Goal: Task Accomplishment & Management: Use online tool/utility

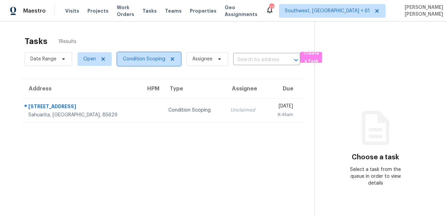
click at [134, 58] on span "Condition Scoping" at bounding box center [144, 59] width 42 height 7
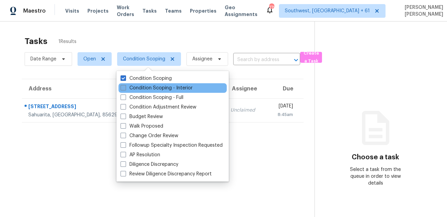
click at [153, 88] on label "Condition Scoping - Interior" at bounding box center [156, 88] width 72 height 7
click at [125, 88] on input "Condition Scoping - Interior" at bounding box center [122, 87] width 4 height 4
checkbox input "true"
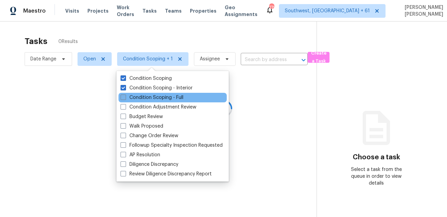
click at [148, 95] on label "Condition Scoping - Full" at bounding box center [151, 97] width 63 height 7
click at [125, 95] on input "Condition Scoping - Full" at bounding box center [122, 96] width 4 height 4
checkbox input "true"
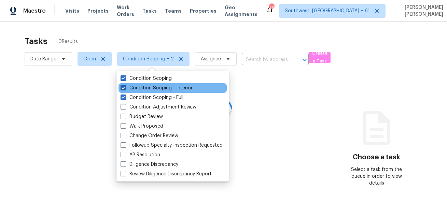
click at [150, 90] on label "Condition Scoping - Interior" at bounding box center [156, 88] width 72 height 7
click at [125, 89] on input "Condition Scoping - Interior" at bounding box center [122, 87] width 4 height 4
checkbox input "false"
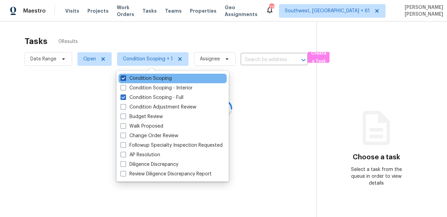
click at [150, 79] on label "Condition Scoping" at bounding box center [145, 78] width 51 height 7
click at [125, 79] on input "Condition Scoping" at bounding box center [122, 77] width 4 height 4
checkbox input "false"
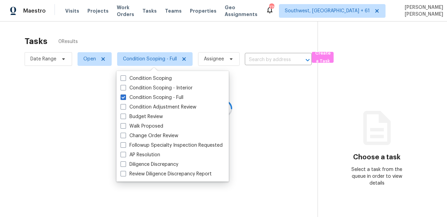
click at [150, 41] on div at bounding box center [223, 108] width 447 height 217
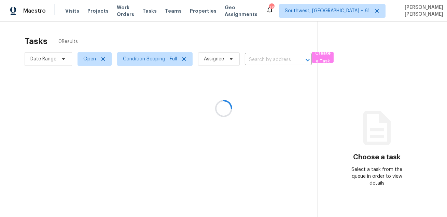
click at [50, 61] on div at bounding box center [223, 108] width 447 height 217
click at [152, 26] on div at bounding box center [223, 108] width 447 height 217
click at [49, 59] on div at bounding box center [223, 108] width 447 height 217
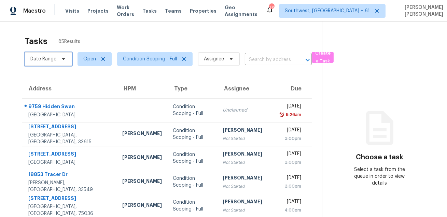
click at [49, 59] on span "Date Range" at bounding box center [43, 59] width 26 height 7
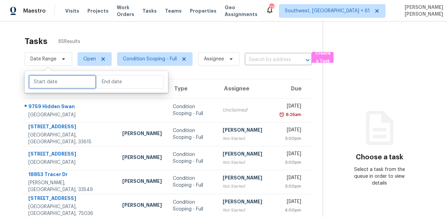
select select "8"
select select "2025"
select select "9"
select select "2025"
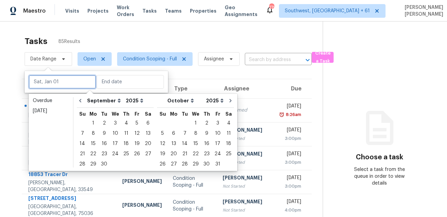
click at [62, 86] on input "text" at bounding box center [62, 82] width 67 height 14
click at [104, 122] on div "2" at bounding box center [104, 123] width 11 height 10
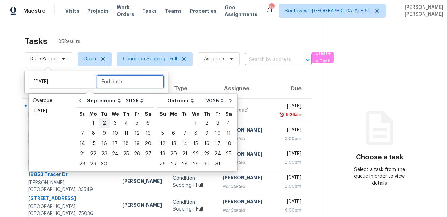
type input "[DATE]"
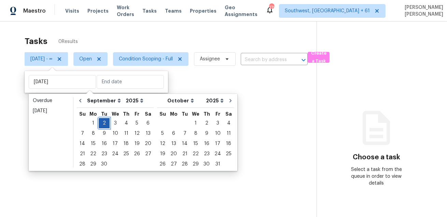
click at [104, 122] on div "2" at bounding box center [104, 123] width 11 height 10
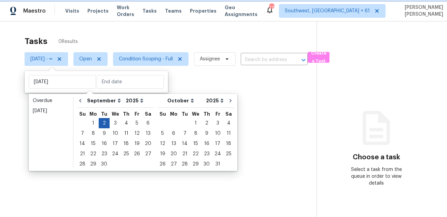
type input "[DATE]"
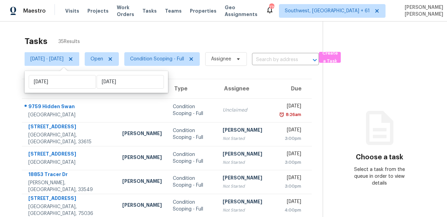
click at [161, 32] on div "Tasks 35 Results Tue, Sep 02 - Tue, Sep 02 Open Condition Scoping - Full Assign…" at bounding box center [223, 192] width 447 height 341
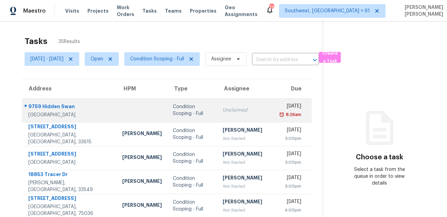
click at [49, 106] on div "9759 Hidden Swan" at bounding box center [69, 107] width 83 height 9
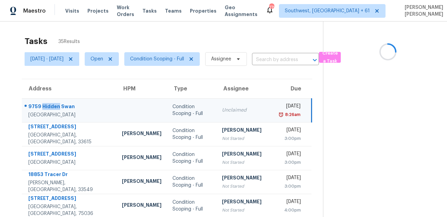
click at [49, 106] on div "9759 Hidden Swan" at bounding box center [69, 107] width 83 height 9
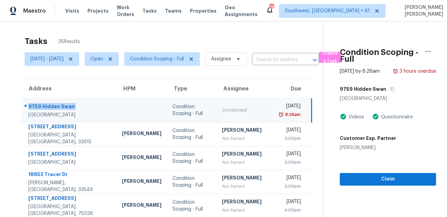
copy div "9759 Hidden Swan"
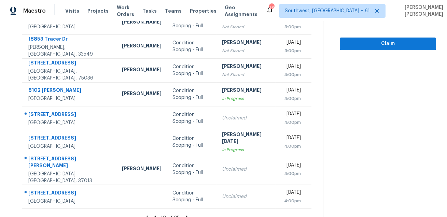
scroll to position [138, 0]
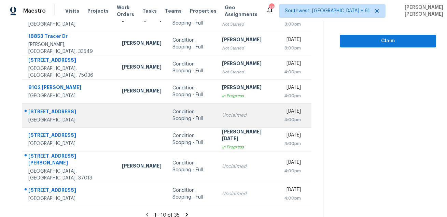
click at [63, 115] on div "11806 Knobsby Way" at bounding box center [69, 112] width 83 height 9
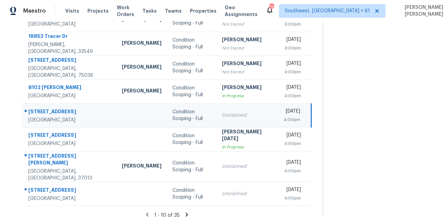
click at [63, 115] on div "11806 Knobsby Way" at bounding box center [69, 112] width 83 height 9
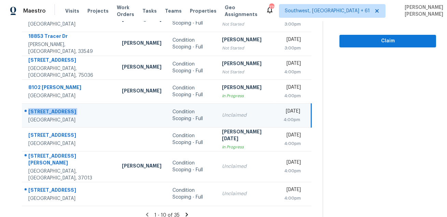
copy div "11806 Knobsby Way"
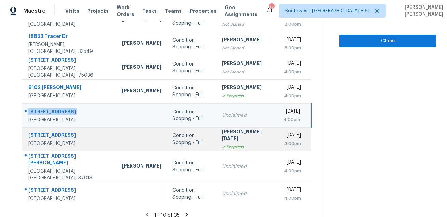
click at [46, 150] on td "5804 Lubbock Ave Fort Worth, TX, 76133" at bounding box center [69, 139] width 95 height 24
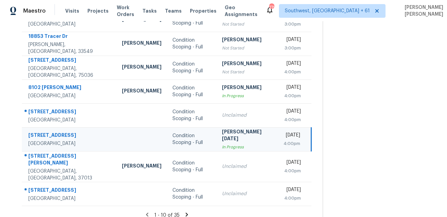
click at [46, 150] on td "5804 Lubbock Ave Fort Worth, TX, 76133" at bounding box center [69, 139] width 95 height 24
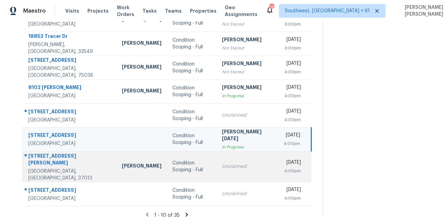
click at [44, 158] on div "3137 Justin Towne Ct" at bounding box center [69, 160] width 83 height 15
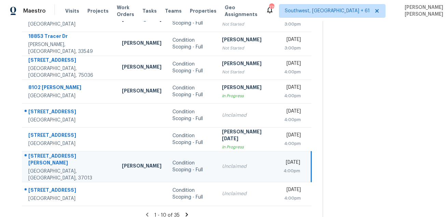
click at [44, 158] on div "3137 Justin Towne Ct" at bounding box center [69, 160] width 83 height 15
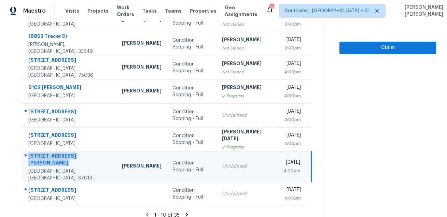
copy div "3137 Justin Towne Ct"
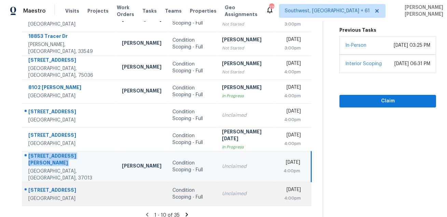
click at [64, 187] on div "219 Blue Castle Ln" at bounding box center [69, 191] width 83 height 9
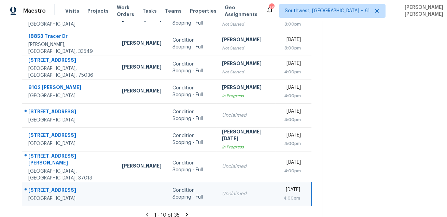
click at [64, 187] on div "219 Blue Castle Ln" at bounding box center [69, 191] width 83 height 9
copy div "219 Blue Castle Ln"
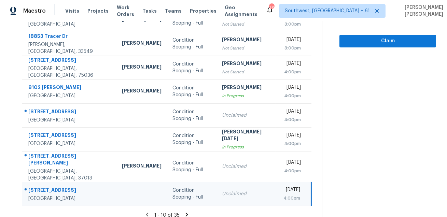
click at [186, 213] on icon at bounding box center [186, 215] width 2 height 4
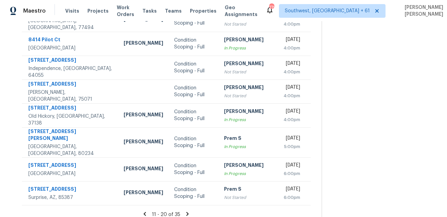
click at [187, 212] on icon at bounding box center [187, 214] width 2 height 4
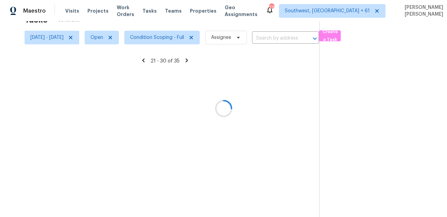
scroll to position [21, 0]
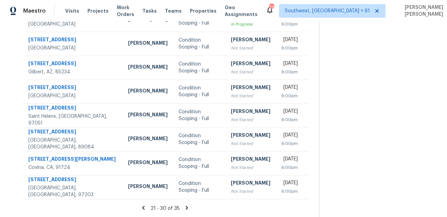
click at [187, 207] on icon at bounding box center [187, 208] width 6 height 6
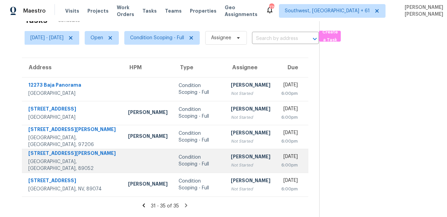
scroll to position [0, 0]
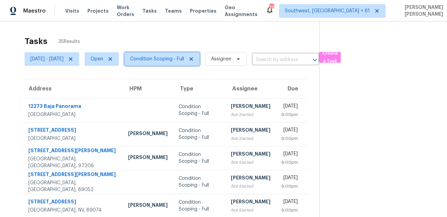
click at [175, 59] on span "Condition Scoping - Full" at bounding box center [157, 59] width 54 height 7
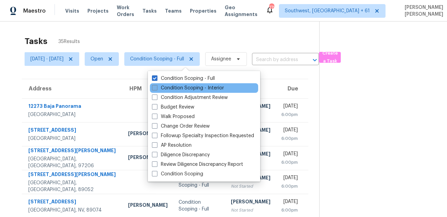
click at [171, 88] on label "Condition Scoping - Interior" at bounding box center [188, 88] width 72 height 7
click at [156, 88] on input "Condition Scoping - Interior" at bounding box center [154, 87] width 4 height 4
checkbox input "true"
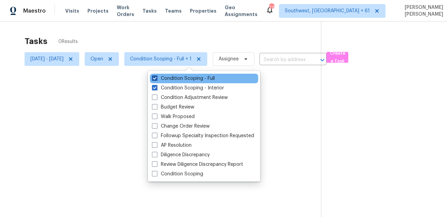
click at [177, 78] on label "Condition Scoping - Full" at bounding box center [183, 78] width 63 height 7
click at [156, 78] on input "Condition Scoping - Full" at bounding box center [154, 77] width 4 height 4
checkbox input "false"
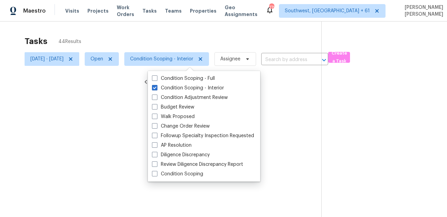
click at [192, 37] on div at bounding box center [223, 108] width 447 height 217
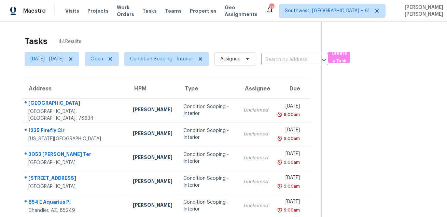
click at [252, 35] on div "Tasks 44 Results" at bounding box center [173, 41] width 297 height 18
click at [346, 56] on span "Create a Task" at bounding box center [338, 57] width 15 height 16
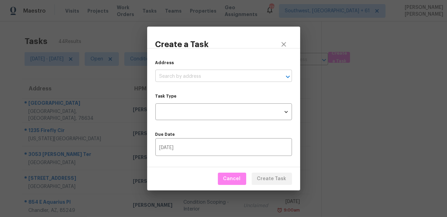
click at [217, 75] on input "text" at bounding box center [213, 76] width 117 height 11
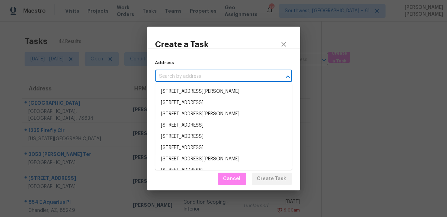
paste input "219 Blue Castle Ln, Houston, TX 77015"
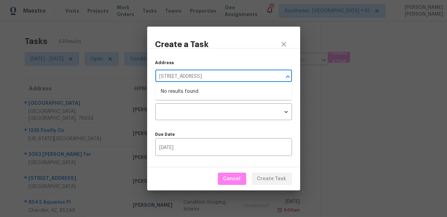
type input "219 Blue Castle Ln, Houston, TX 77015"
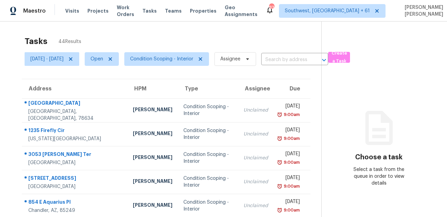
click at [232, 42] on div "Tasks 44 Results" at bounding box center [173, 41] width 297 height 18
click at [293, 60] on input "text" at bounding box center [285, 60] width 48 height 11
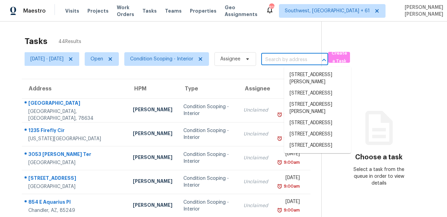
paste input "[STREET_ADDRESS][PERSON_NAME][US_STATE]"
type input "[STREET_ADDRESS][PERSON_NAME][US_STATE]"
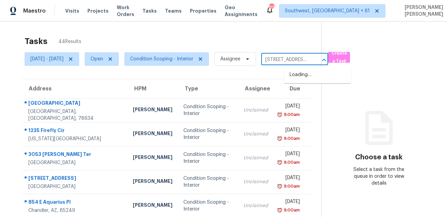
scroll to position [0, 57]
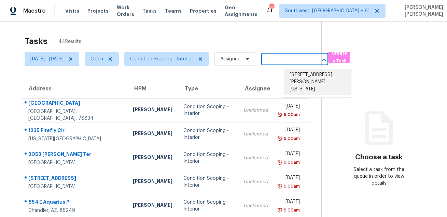
click at [300, 76] on li "[STREET_ADDRESS][PERSON_NAME][US_STATE]" at bounding box center [317, 82] width 67 height 26
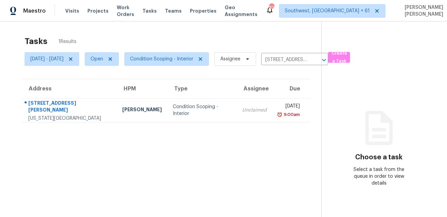
click at [242, 107] on div "Unclaimed" at bounding box center [254, 110] width 25 height 7
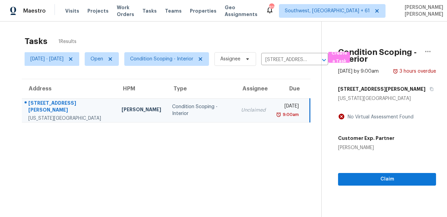
scroll to position [21, 0]
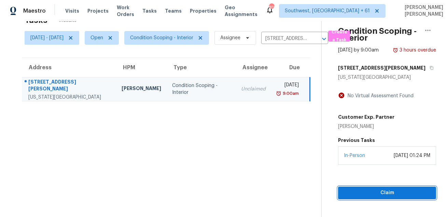
click at [358, 197] on span "Claim" at bounding box center [386, 193] width 87 height 9
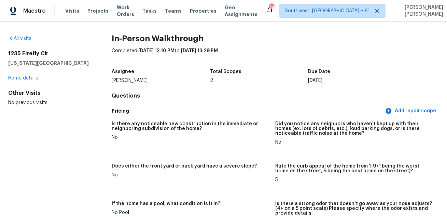
scroll to position [1140, 0]
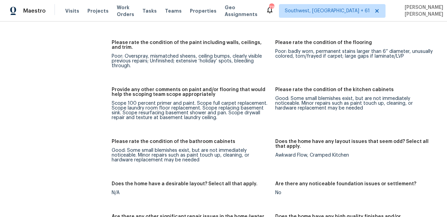
click at [71, 14] on div "Visits Projects Work Orders Tasks Teams Properties Geo Assignments" at bounding box center [165, 11] width 200 height 14
click at [70, 10] on span "Visits" at bounding box center [72, 11] width 14 height 7
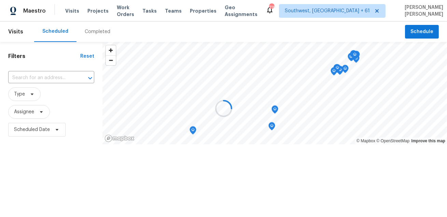
click at [87, 28] on div at bounding box center [223, 108] width 447 height 217
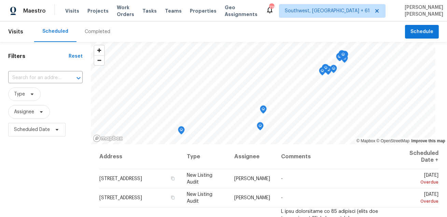
click at [96, 32] on div "Completed" at bounding box center [98, 31] width 26 height 7
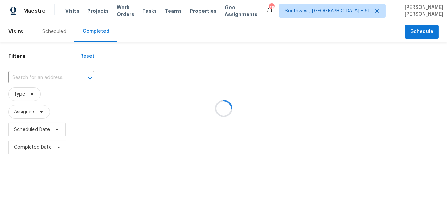
click at [46, 80] on div at bounding box center [223, 108] width 447 height 217
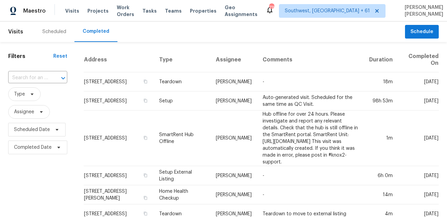
click at [46, 80] on input "text" at bounding box center [28, 78] width 40 height 11
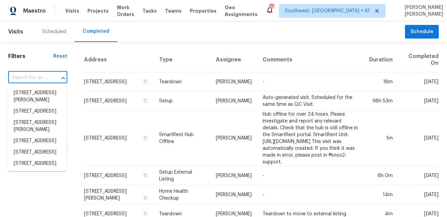
paste input "[STREET_ADDRESS][PERSON_NAME]"
type input "[STREET_ADDRESS][PERSON_NAME]"
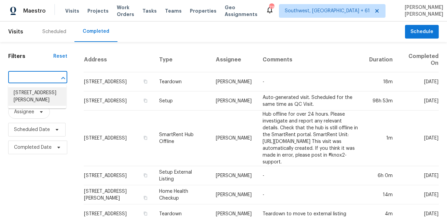
click at [37, 99] on li "[STREET_ADDRESS][PERSON_NAME]" at bounding box center [37, 96] width 58 height 18
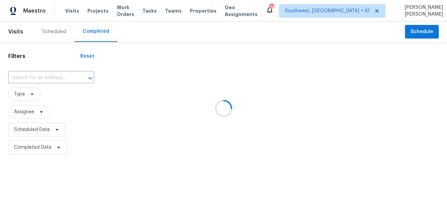
type input "[STREET_ADDRESS][PERSON_NAME]"
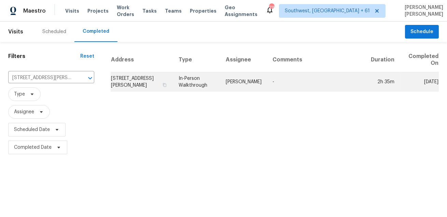
click at [202, 83] on td "In-Person Walkthrough" at bounding box center [196, 81] width 47 height 19
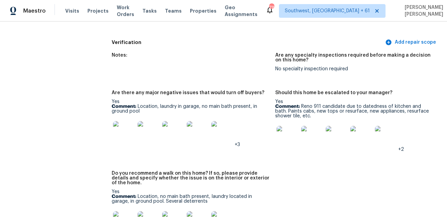
scroll to position [1563, 0]
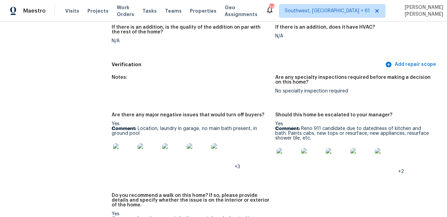
click at [213, 104] on div "Notes: Are any specialty inspections required before making a decision on this …" at bounding box center [275, 172] width 327 height 203
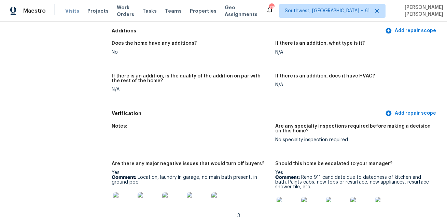
click at [71, 12] on span "Visits" at bounding box center [72, 11] width 14 height 7
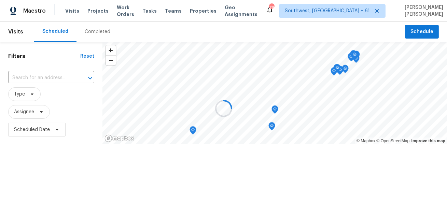
click at [94, 28] on div at bounding box center [223, 108] width 447 height 217
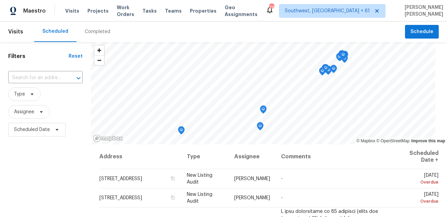
click at [95, 31] on div "Completed" at bounding box center [98, 31] width 26 height 7
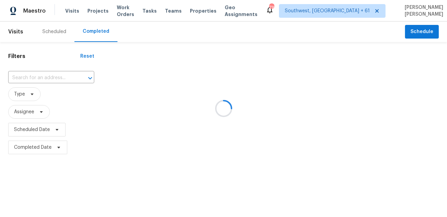
click at [48, 79] on div at bounding box center [223, 108] width 447 height 217
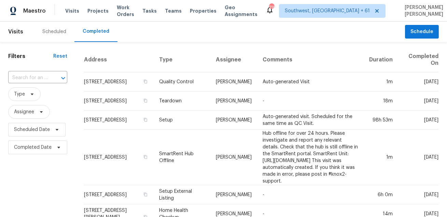
click at [49, 79] on div at bounding box center [58, 78] width 18 height 10
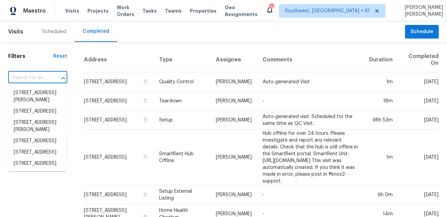
paste input "[STREET_ADDRESS][PERSON_NAME]"
type input "[STREET_ADDRESS][PERSON_NAME]"
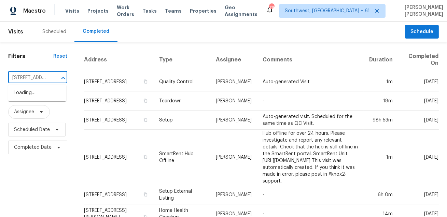
scroll to position [0, 48]
click at [37, 93] on li "[STREET_ADDRESS][PERSON_NAME]" at bounding box center [37, 96] width 58 height 18
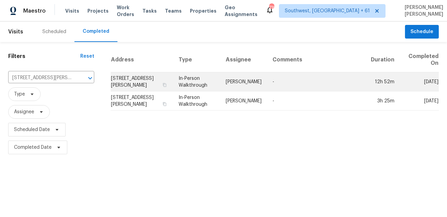
click at [252, 78] on td "[PERSON_NAME]" at bounding box center [243, 81] width 47 height 19
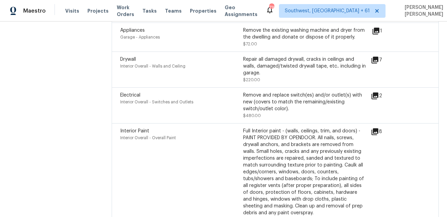
scroll to position [3622, 0]
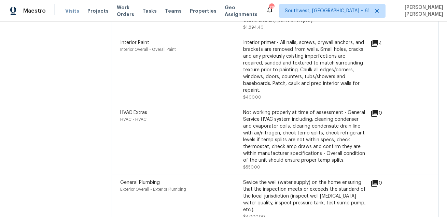
click at [68, 11] on span "Visits" at bounding box center [72, 11] width 14 height 7
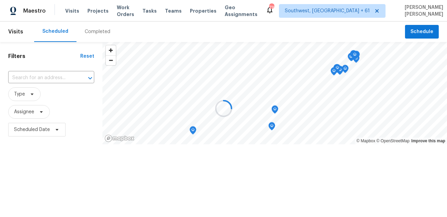
click at [101, 32] on div at bounding box center [223, 108] width 447 height 217
click at [101, 32] on div "Completed" at bounding box center [98, 31] width 26 height 7
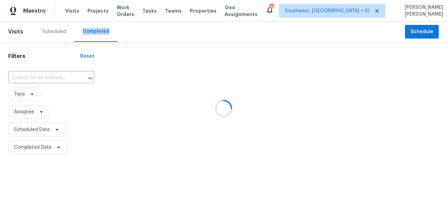
click at [101, 32] on div at bounding box center [223, 108] width 447 height 217
click at [56, 74] on div at bounding box center [223, 108] width 447 height 217
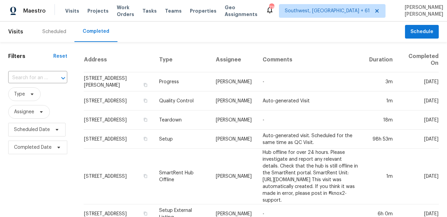
click at [167, 39] on div "Scheduled Completed" at bounding box center [219, 32] width 371 height 20
click at [25, 80] on input "text" at bounding box center [28, 78] width 40 height 11
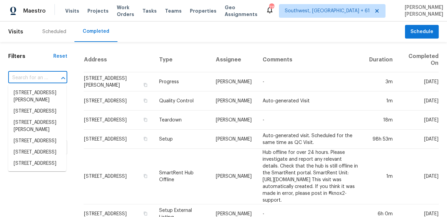
paste input "[STREET_ADDRESS][PERSON_NAME][PERSON_NAME]"
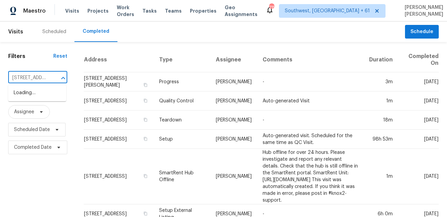
scroll to position [0, 62]
type input "[STREET_ADDRESS][PERSON_NAME][PERSON_NAME]"
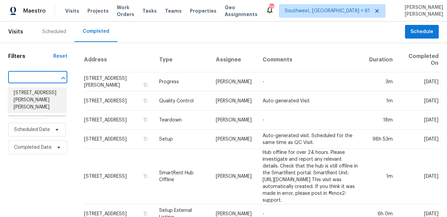
click at [38, 102] on li "[STREET_ADDRESS][PERSON_NAME][PERSON_NAME]" at bounding box center [37, 100] width 58 height 26
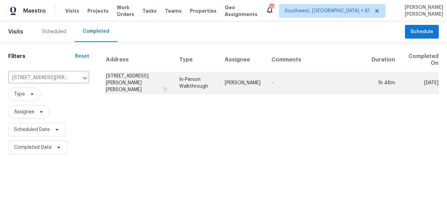
click at [207, 78] on td "In-Person Walkthrough" at bounding box center [196, 83] width 45 height 22
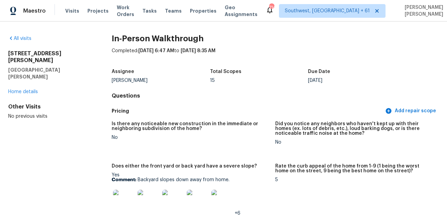
click at [240, 98] on h4 "Questions" at bounding box center [275, 95] width 327 height 7
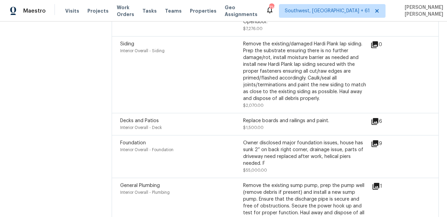
scroll to position [2784, 0]
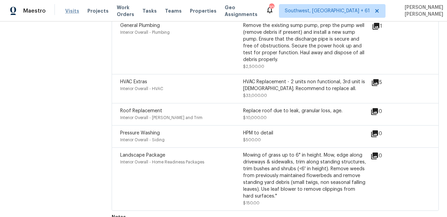
click at [70, 11] on span "Visits" at bounding box center [72, 11] width 14 height 7
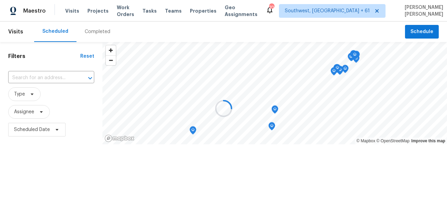
click at [84, 30] on div at bounding box center [223, 108] width 447 height 217
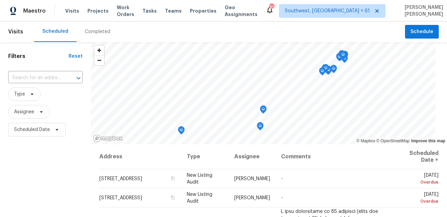
click at [85, 30] on div "Completed" at bounding box center [98, 31] width 26 height 7
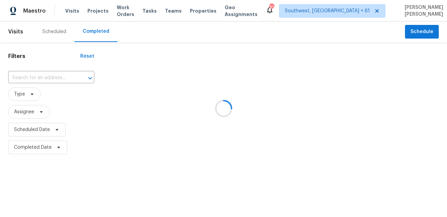
click at [52, 74] on div at bounding box center [223, 108] width 447 height 217
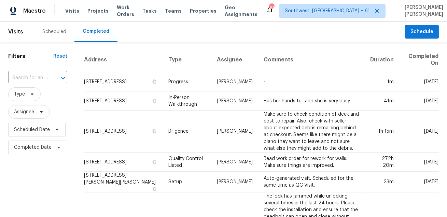
click at [52, 74] on div at bounding box center [58, 78] width 18 height 10
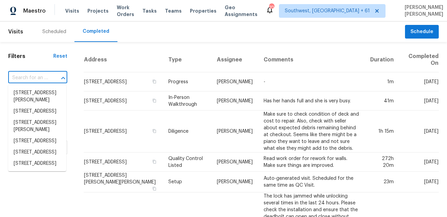
click at [52, 74] on div at bounding box center [58, 78] width 18 height 10
paste input "[STREET_ADDRESS][PERSON_NAME][US_STATE]"
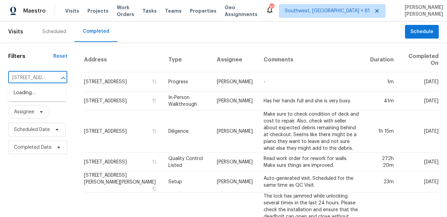
scroll to position [0, 66]
type input "[STREET_ADDRESS][PERSON_NAME][US_STATE]"
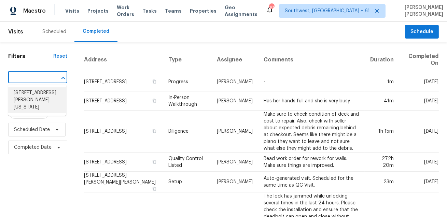
click at [43, 96] on li "[STREET_ADDRESS][PERSON_NAME][US_STATE]" at bounding box center [37, 100] width 58 height 26
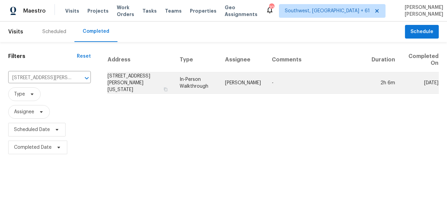
click at [220, 76] on td "In-Person Walkthrough" at bounding box center [197, 83] width 46 height 22
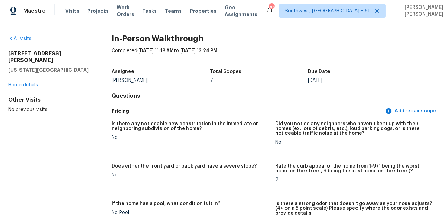
click at [288, 81] on div "7" at bounding box center [259, 80] width 98 height 5
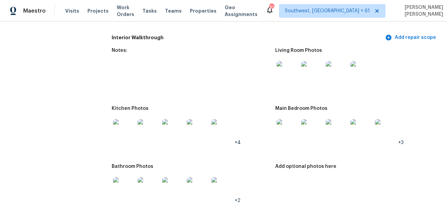
scroll to position [691, 0]
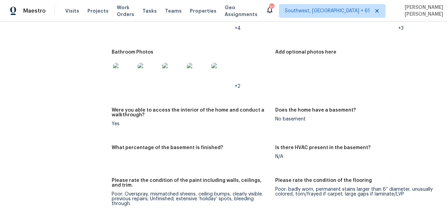
click at [189, 131] on figure "Were you able to access the interior of the home and conduct a walkthrough? Yes" at bounding box center [193, 122] width 163 height 29
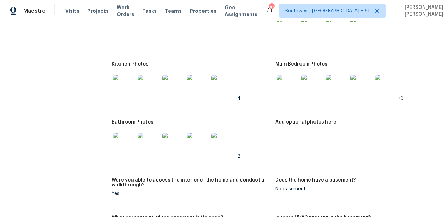
scroll to position [712, 0]
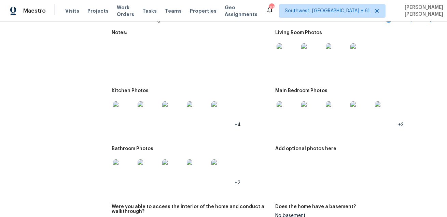
click at [290, 58] on img at bounding box center [287, 54] width 22 height 22
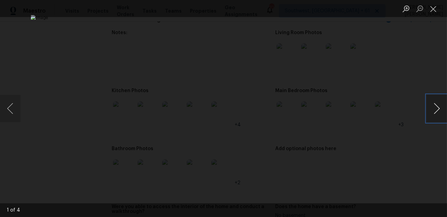
click at [435, 114] on button "Next image" at bounding box center [436, 108] width 20 height 27
click at [417, 138] on div "Lightbox" at bounding box center [223, 108] width 447 height 217
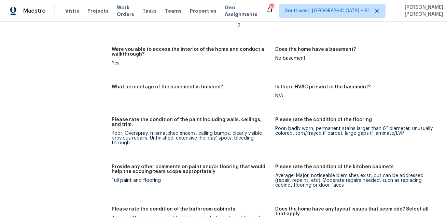
scroll to position [977, 0]
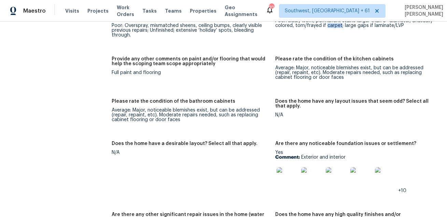
click at [217, 77] on figure "Provide any other comments on paint and/or flooring that would help the scoping…" at bounding box center [193, 74] width 163 height 34
click at [91, 114] on div "All visits [STREET_ADDRESS][PERSON_NAME][US_STATE] Home details Other Visits No…" at bounding box center [223, 55] width 430 height 1995
click at [179, 169] on figure "Does the home have a desirable layout? Select all that apply. N/A" at bounding box center [193, 172] width 163 height 63
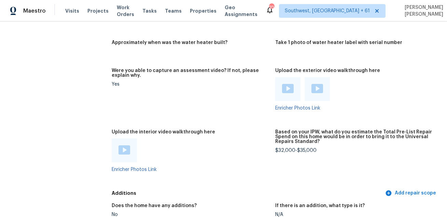
scroll to position [1225, 0]
